Goal: Task Accomplishment & Management: Complete application form

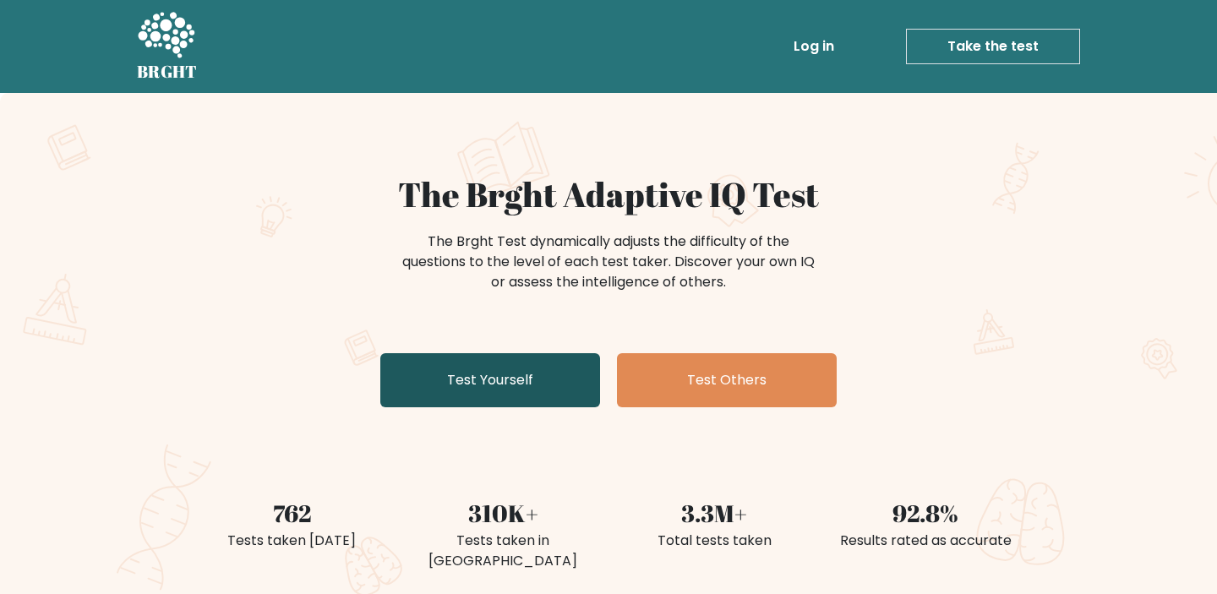
click at [523, 381] on link "Test Yourself" at bounding box center [490, 380] width 220 height 54
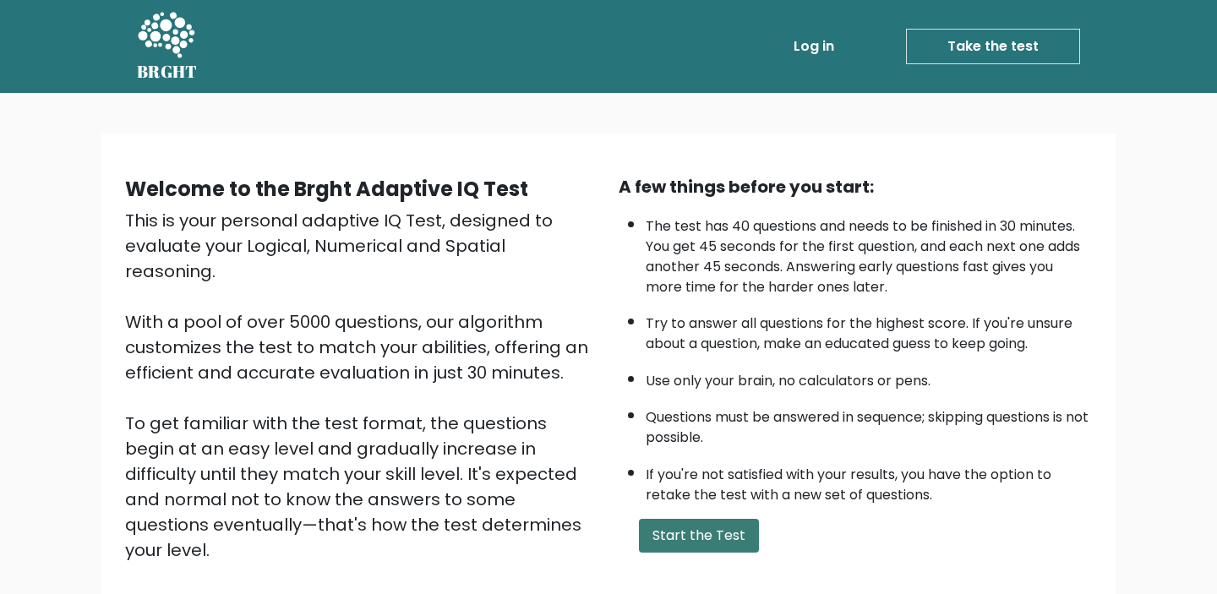
click at [709, 531] on button "Start the Test" at bounding box center [699, 536] width 120 height 34
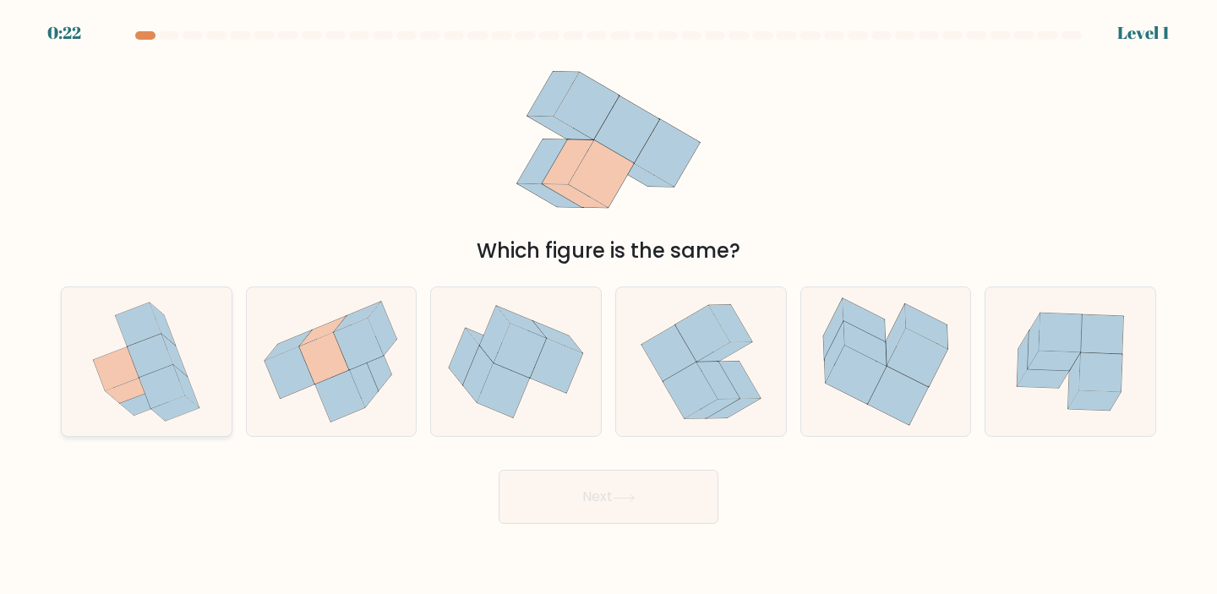
click at [140, 340] on icon at bounding box center [139, 325] width 46 height 44
click at [609, 306] on input "a." at bounding box center [609, 302] width 1 height 8
radio input "true"
click at [608, 496] on button "Next" at bounding box center [609, 497] width 220 height 54
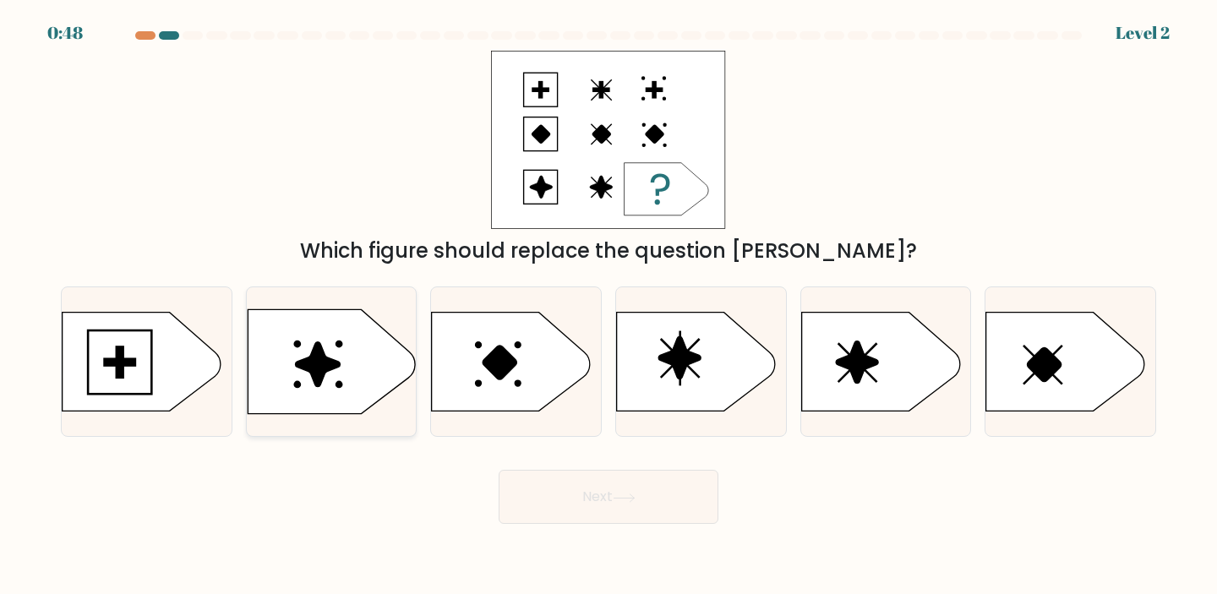
click at [319, 353] on icon at bounding box center [317, 364] width 45 height 45
click at [609, 306] on input "b." at bounding box center [609, 302] width 1 height 8
radio input "true"
click at [614, 500] on button "Next" at bounding box center [609, 497] width 220 height 54
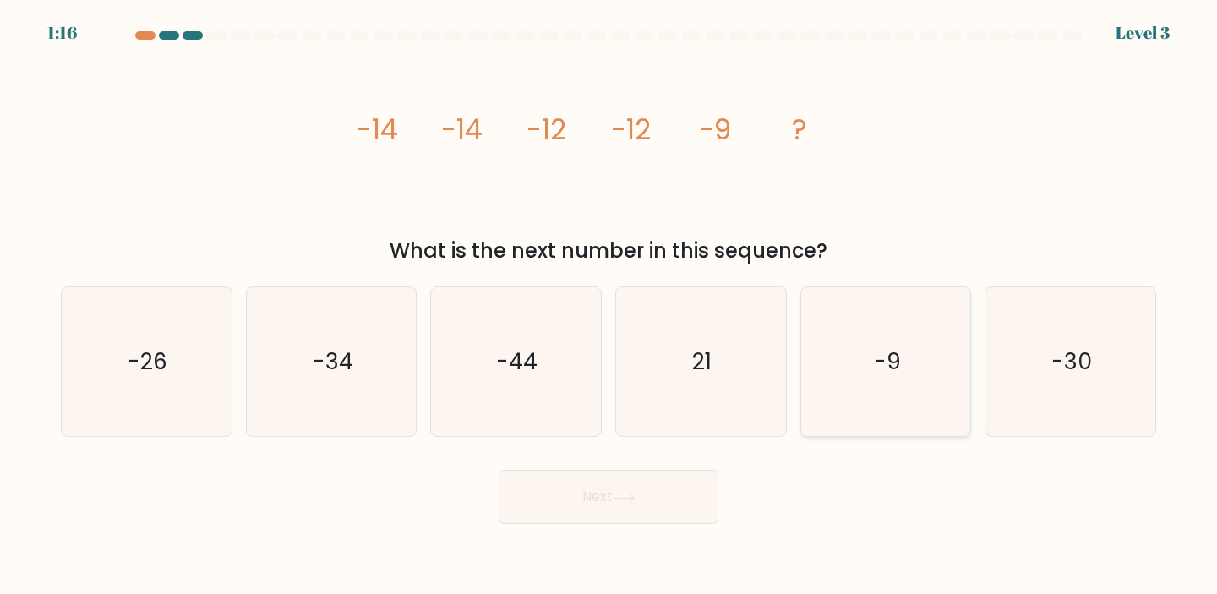
click at [871, 377] on icon "-9" at bounding box center [886, 362] width 150 height 150
click at [609, 306] on input "e. -9" at bounding box center [609, 302] width 1 height 8
radio input "true"
click at [627, 498] on icon at bounding box center [624, 498] width 23 height 9
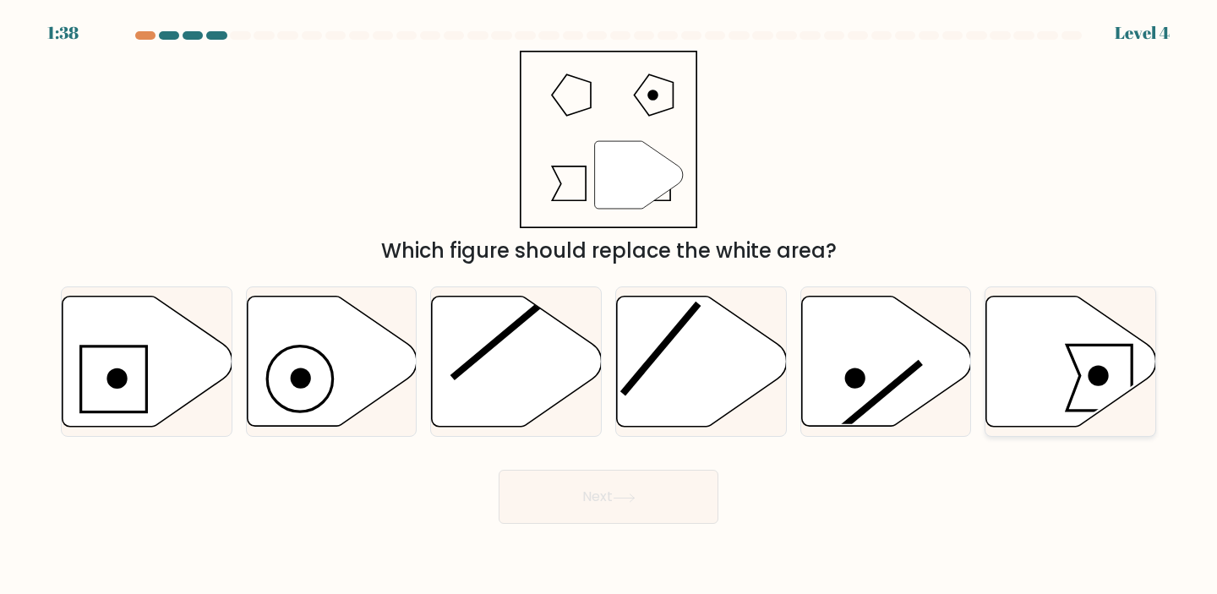
click at [1067, 331] on icon at bounding box center [1071, 361] width 170 height 130
click at [609, 306] on input "f." at bounding box center [609, 302] width 1 height 8
radio input "true"
click at [635, 504] on button "Next" at bounding box center [609, 497] width 220 height 54
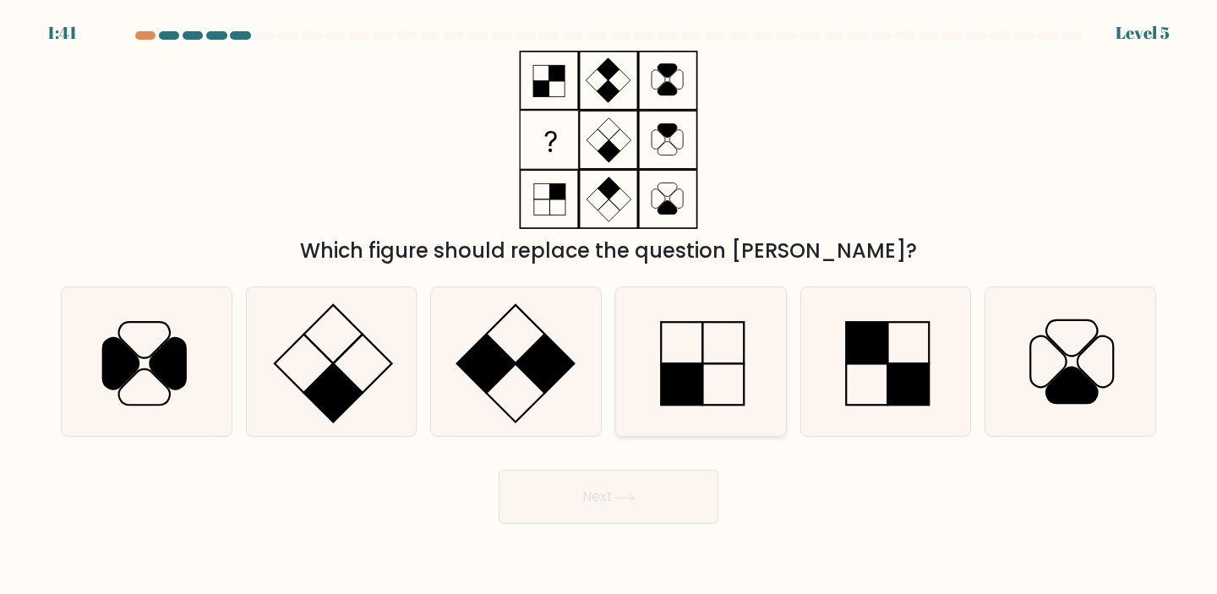
click at [706, 390] on icon at bounding box center [701, 362] width 150 height 150
click at [609, 306] on input "d." at bounding box center [609, 302] width 1 height 8
radio input "true"
click at [616, 478] on button "Next" at bounding box center [609, 497] width 220 height 54
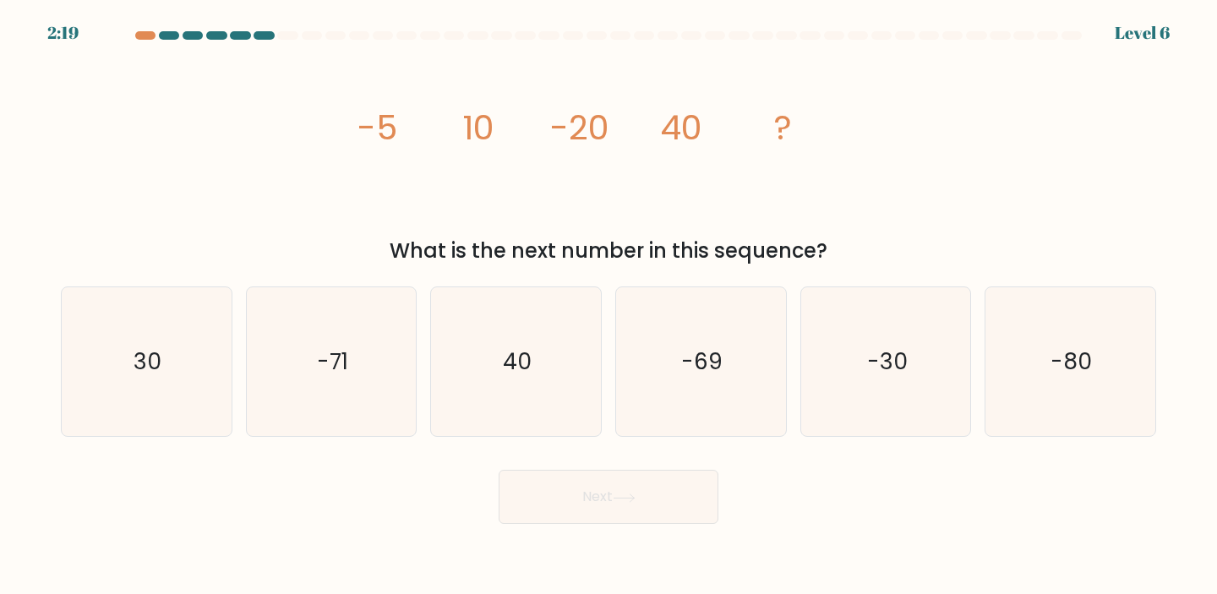
click at [386, 212] on icon "image/svg+xml -5 10 -20 40 ?" at bounding box center [608, 140] width 507 height 178
click at [1078, 401] on icon "-80" at bounding box center [1071, 362] width 150 height 150
click at [609, 306] on input "f. -80" at bounding box center [609, 302] width 1 height 8
radio input "true"
click at [565, 483] on button "Next" at bounding box center [609, 497] width 220 height 54
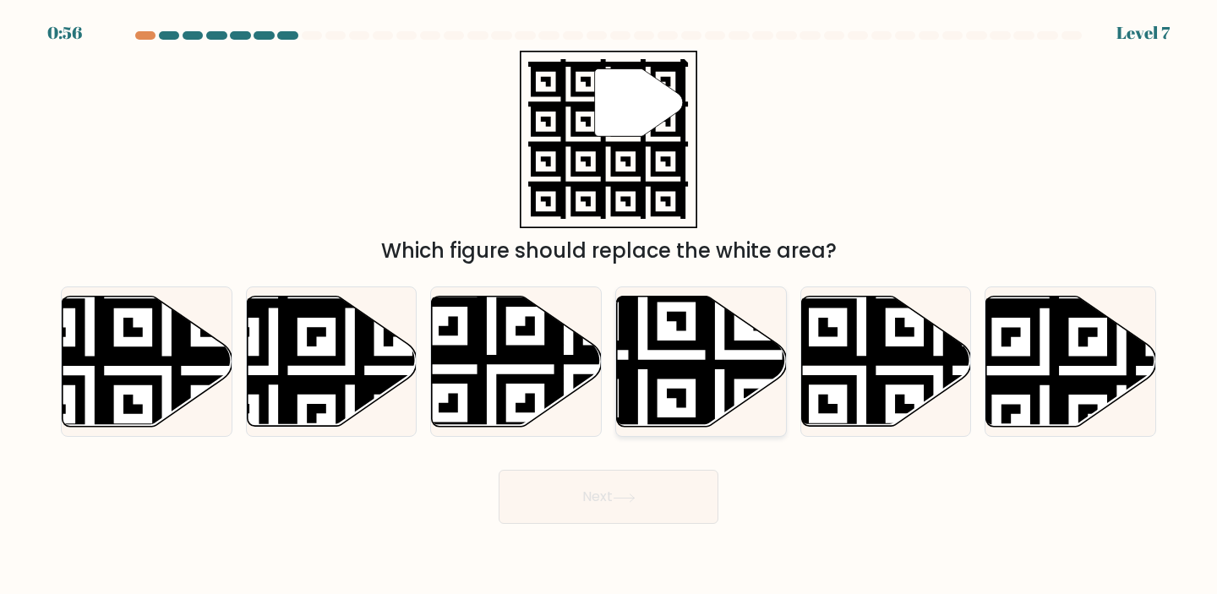
click at [740, 338] on icon at bounding box center [702, 361] width 170 height 130
click at [609, 306] on input "d." at bounding box center [609, 302] width 1 height 8
radio input "true"
click at [640, 478] on button "Next" at bounding box center [609, 497] width 220 height 54
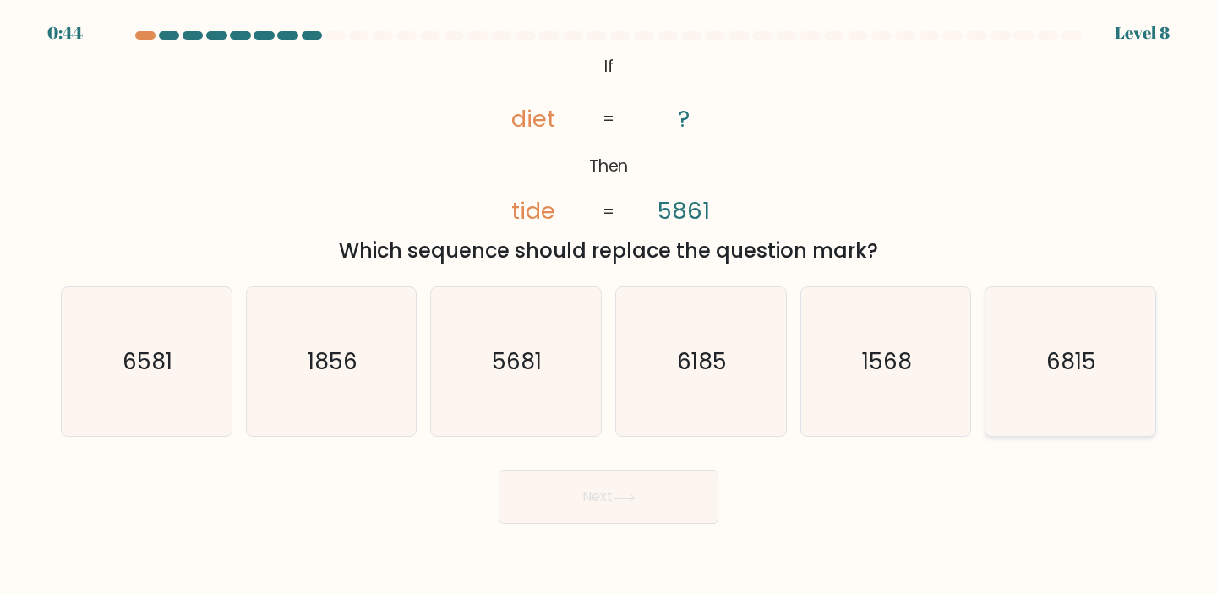
click at [1040, 347] on icon "6815" at bounding box center [1071, 362] width 150 height 150
click at [609, 306] on input "f. 6815" at bounding box center [609, 302] width 1 height 8
radio input "true"
click at [663, 476] on button "Next" at bounding box center [609, 497] width 220 height 54
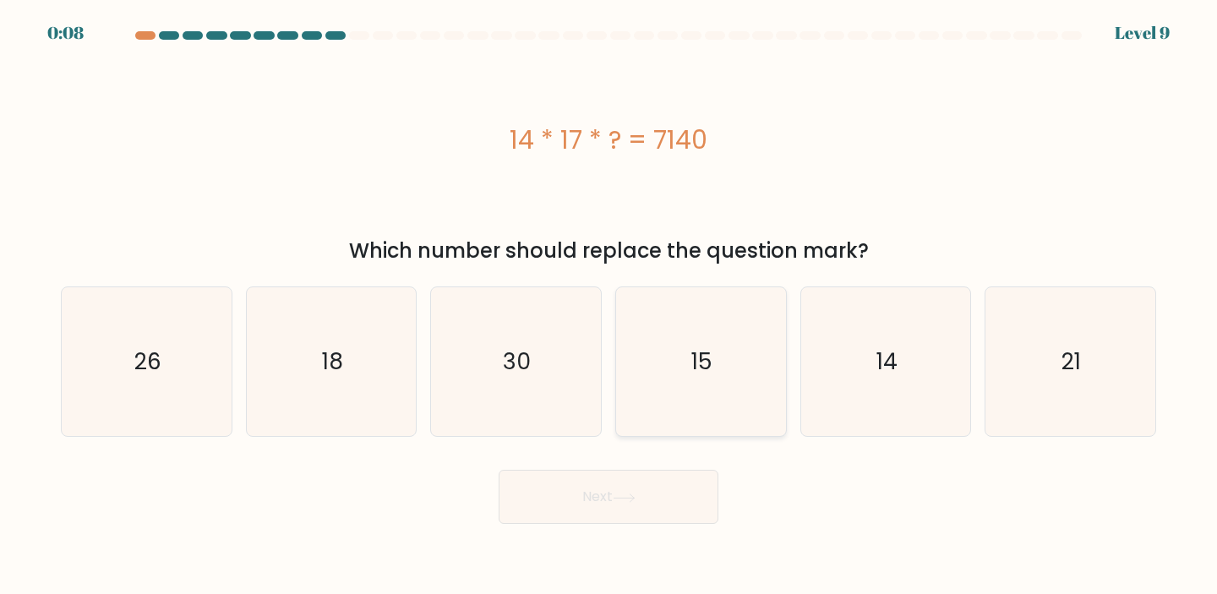
click at [707, 395] on icon "15" at bounding box center [701, 362] width 150 height 150
click at [609, 306] on input "d. 15" at bounding box center [609, 302] width 1 height 8
radio input "true"
click at [364, 312] on icon "13" at bounding box center [332, 362] width 150 height 150
click at [609, 306] on input "b. 13" at bounding box center [609, 302] width 1 height 8
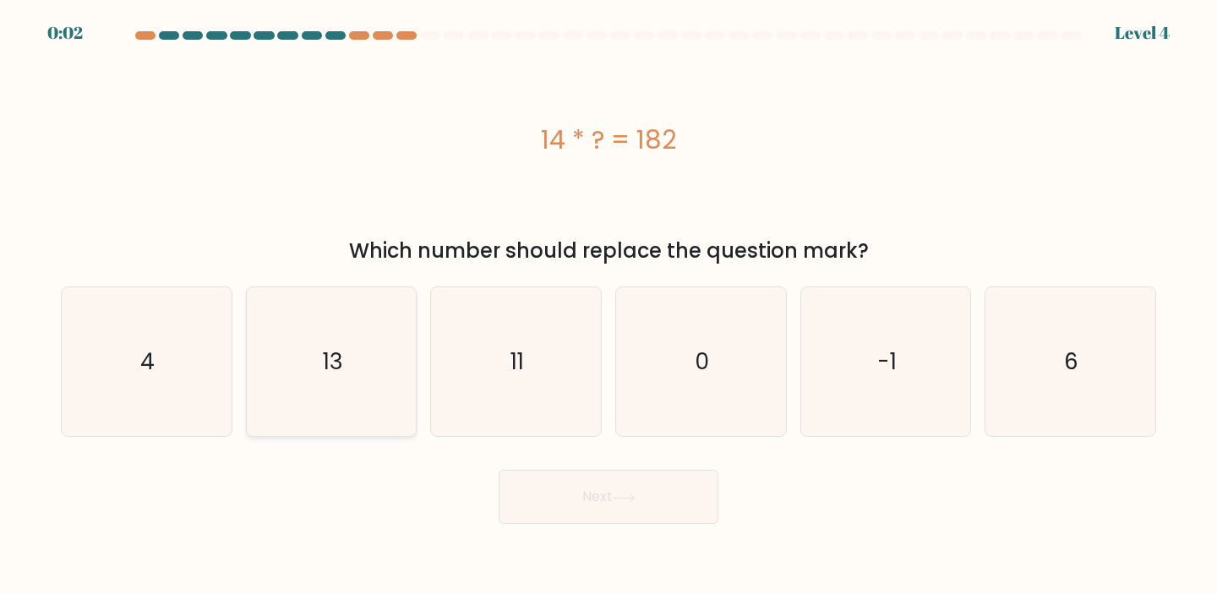
radio input "true"
click at [607, 503] on button "Next" at bounding box center [609, 497] width 220 height 54
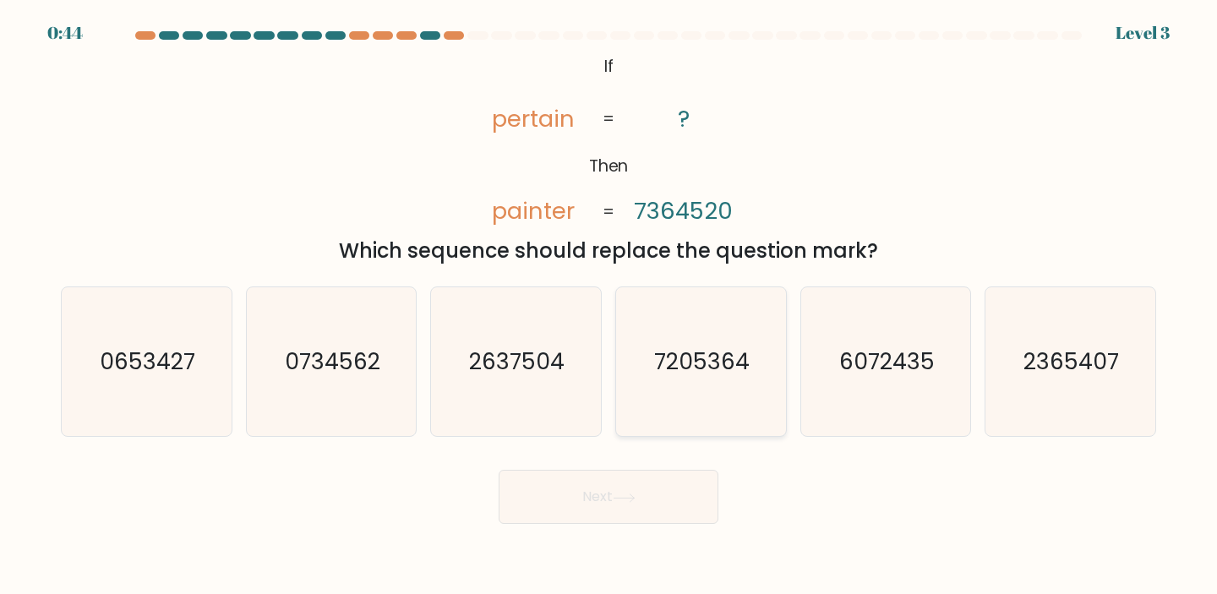
click at [699, 398] on icon "7205364" at bounding box center [701, 362] width 150 height 150
click at [609, 306] on input "d. 7205364" at bounding box center [609, 302] width 1 height 8
radio input "true"
click at [617, 500] on icon at bounding box center [624, 498] width 23 height 9
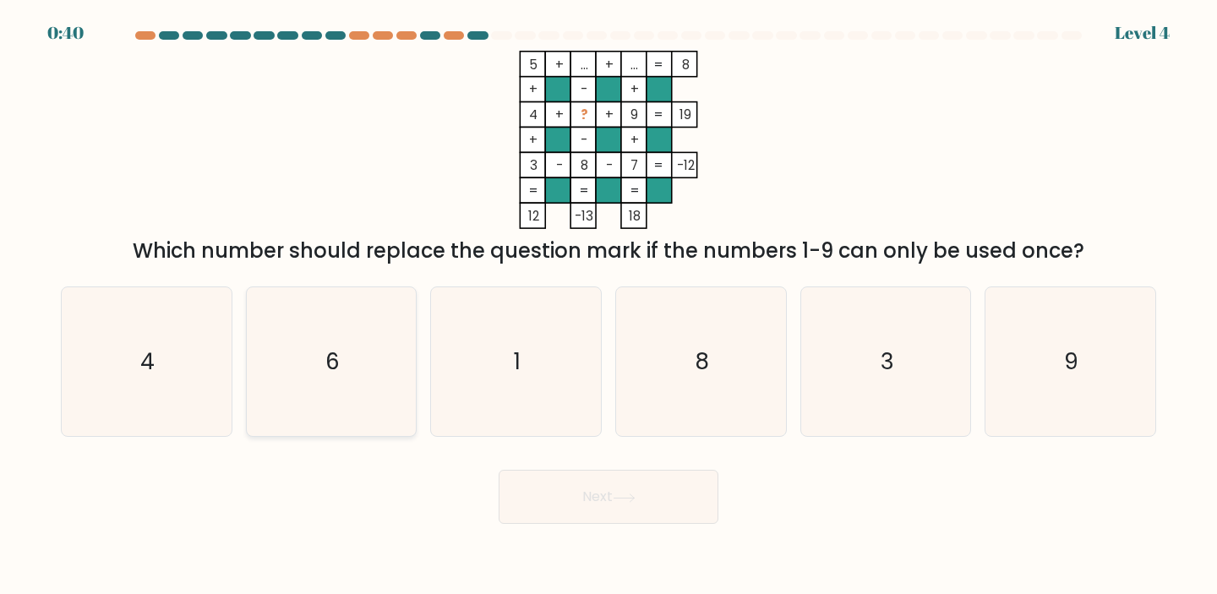
click at [315, 361] on icon "6" at bounding box center [332, 362] width 150 height 150
click at [609, 306] on input "b. 6" at bounding box center [609, 302] width 1 height 8
radio input "true"
click at [627, 507] on button "Next" at bounding box center [609, 497] width 220 height 54
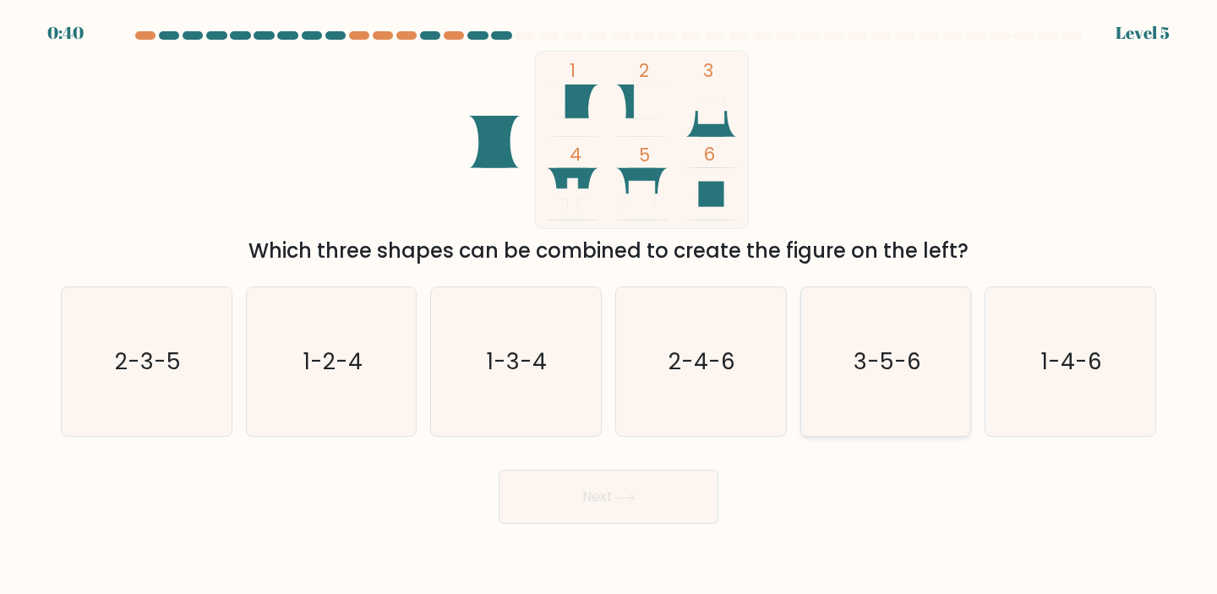
click at [906, 374] on text "3-5-6" at bounding box center [888, 361] width 68 height 31
click at [609, 306] on input "e. 3-5-6" at bounding box center [609, 302] width 1 height 8
radio input "true"
click at [620, 511] on button "Next" at bounding box center [609, 497] width 220 height 54
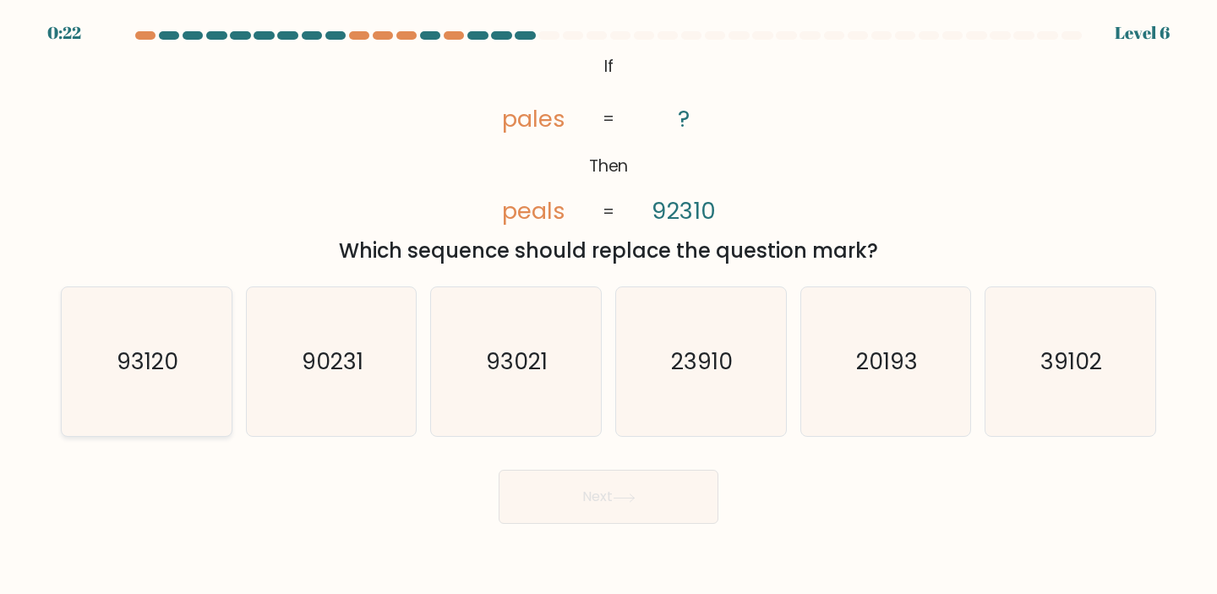
click at [100, 422] on icon "93120" at bounding box center [147, 362] width 150 height 150
click at [609, 306] on input "a. 93120" at bounding box center [609, 302] width 1 height 8
radio input "true"
click at [575, 500] on button "Next" at bounding box center [609, 497] width 220 height 54
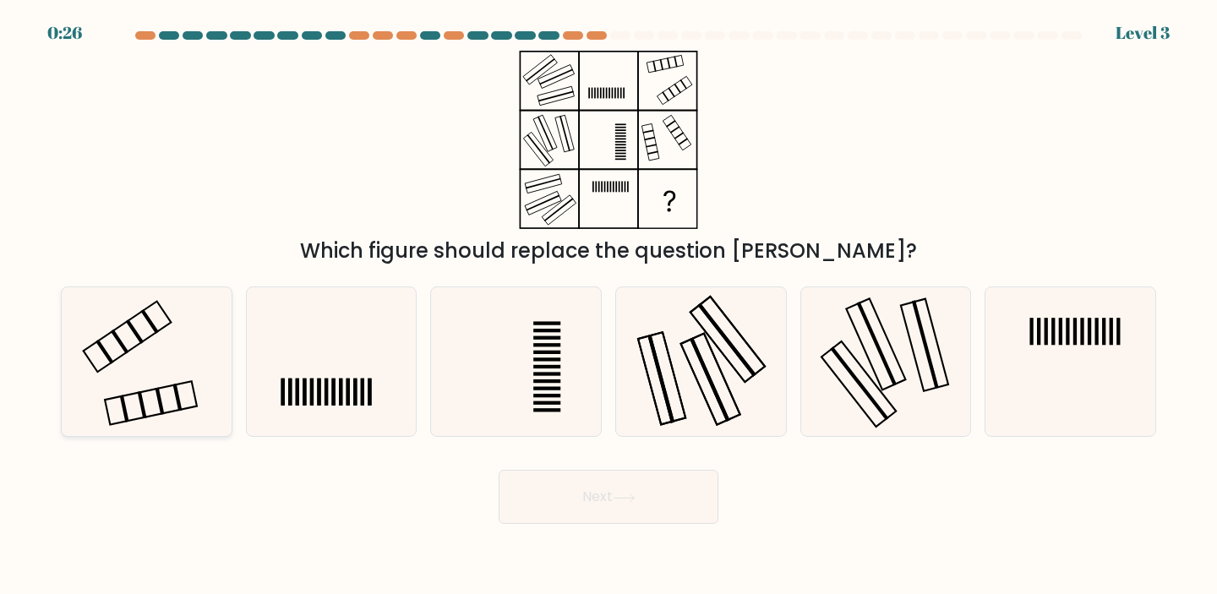
click at [161, 350] on icon at bounding box center [147, 362] width 150 height 150
click at [609, 306] on input "a." at bounding box center [609, 302] width 1 height 8
radio input "true"
click at [576, 494] on button "Next" at bounding box center [609, 497] width 220 height 54
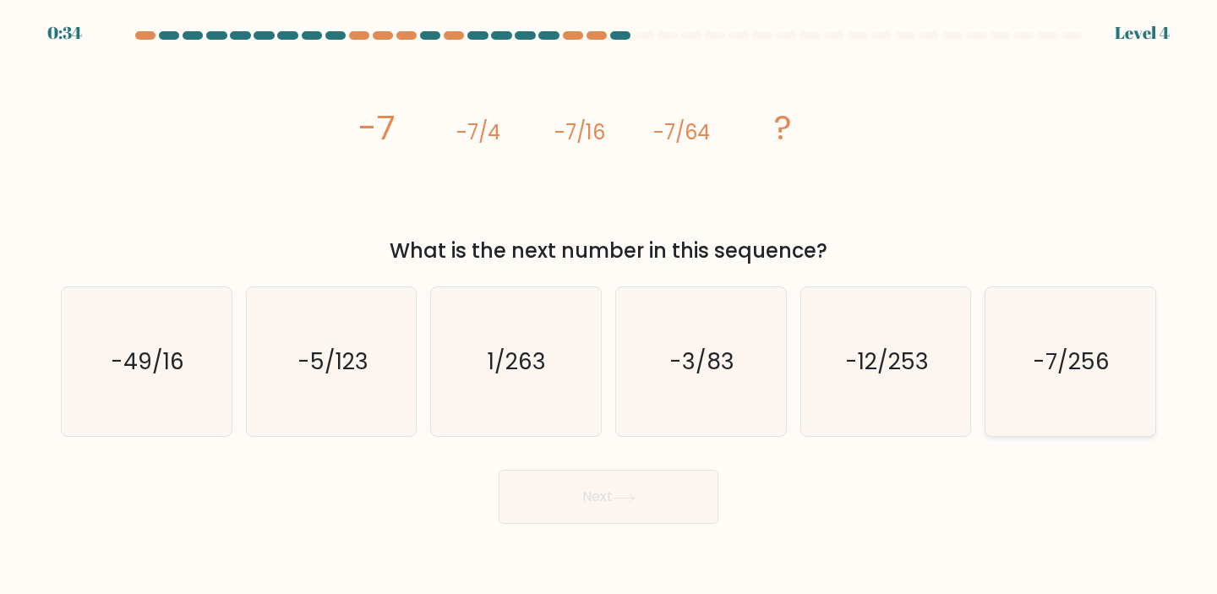
click at [1069, 394] on icon "-7/256" at bounding box center [1071, 362] width 150 height 150
click at [609, 306] on input "f. -7/256" at bounding box center [609, 302] width 1 height 8
radio input "true"
click at [618, 494] on icon at bounding box center [624, 498] width 23 height 9
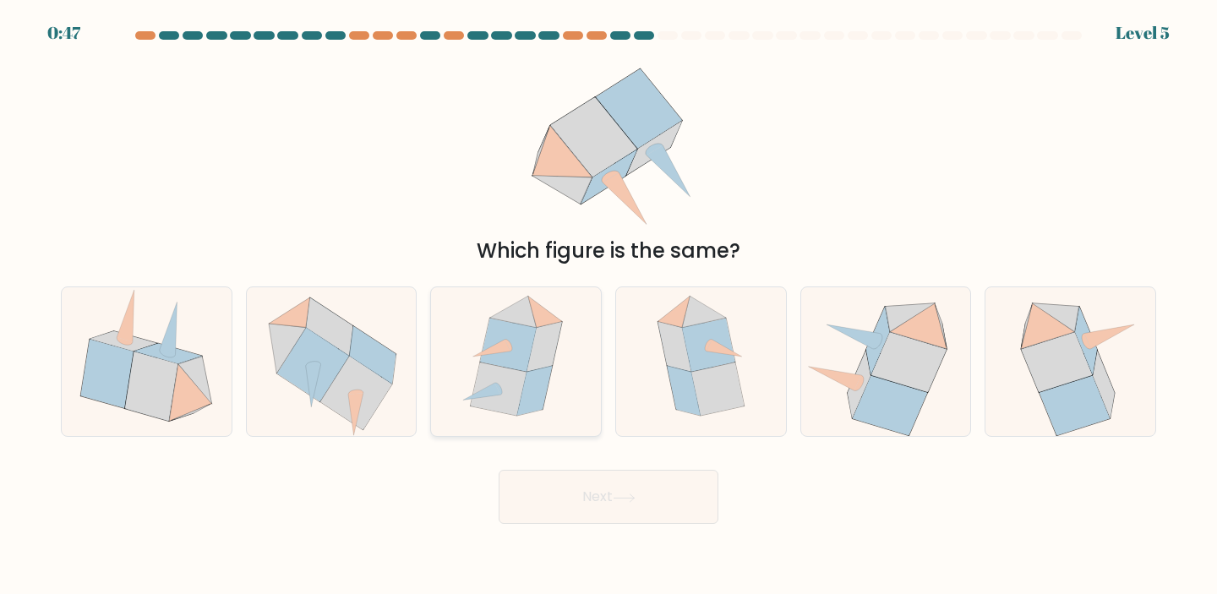
click at [560, 379] on icon at bounding box center [516, 362] width 128 height 150
click at [609, 306] on input "c." at bounding box center [609, 302] width 1 height 8
radio input "true"
click at [572, 510] on button "Next" at bounding box center [609, 497] width 220 height 54
